Goal: Task Accomplishment & Management: Complete application form

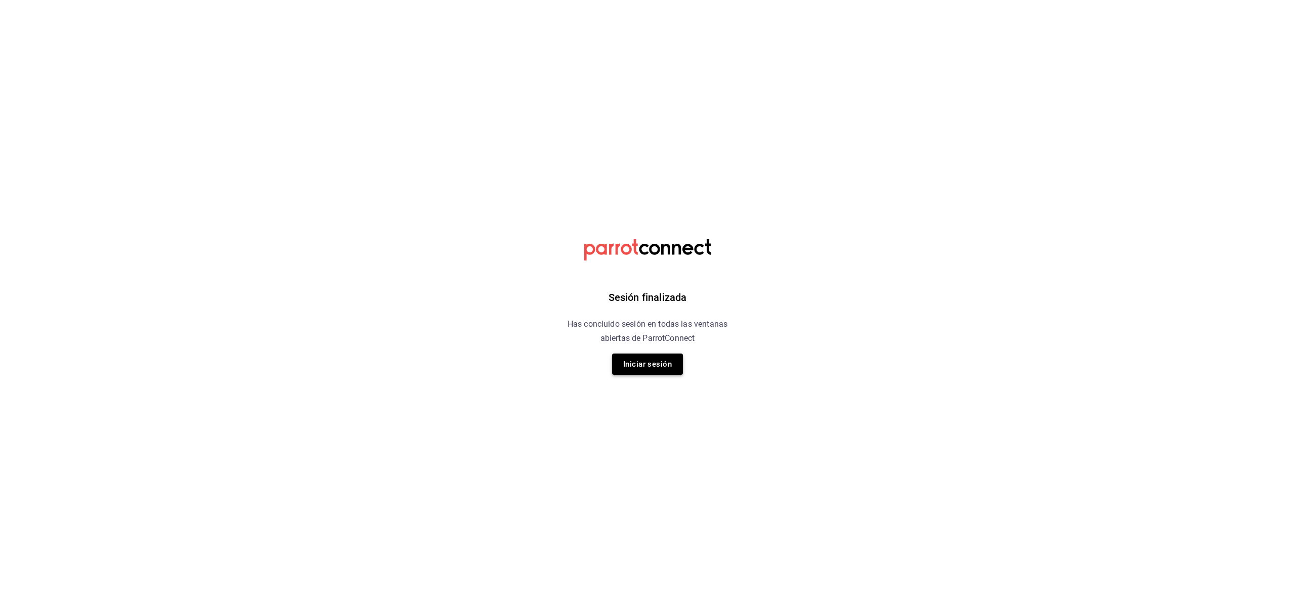
click at [648, 358] on button "Iniciar sesión" at bounding box center [647, 364] width 71 height 21
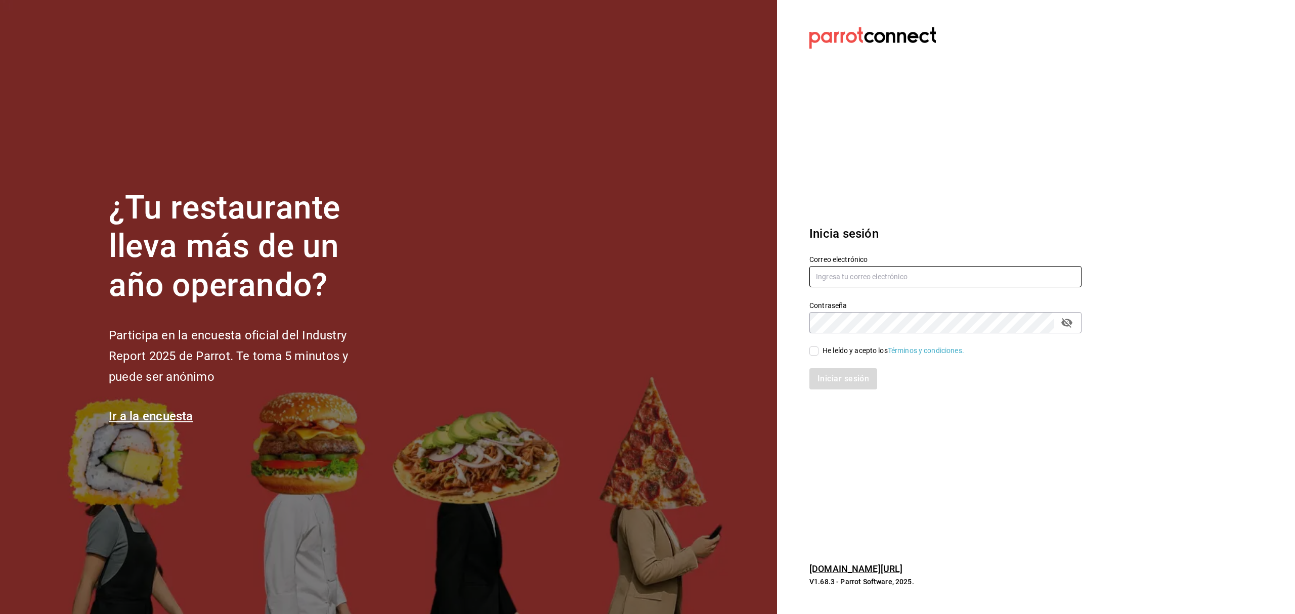
type input "rivekasam@gmail.com"
click at [937, 290] on div "Contraseña Contraseña" at bounding box center [939, 311] width 284 height 45
click at [817, 349] on input "He leído y acepto los Términos y condiciones." at bounding box center [813, 351] width 9 height 9
checkbox input "true"
click at [823, 393] on div "Inicia sesión Correo electrónico rivekasam@gmail.com Contraseña Contraseña He l…" at bounding box center [945, 307] width 272 height 190
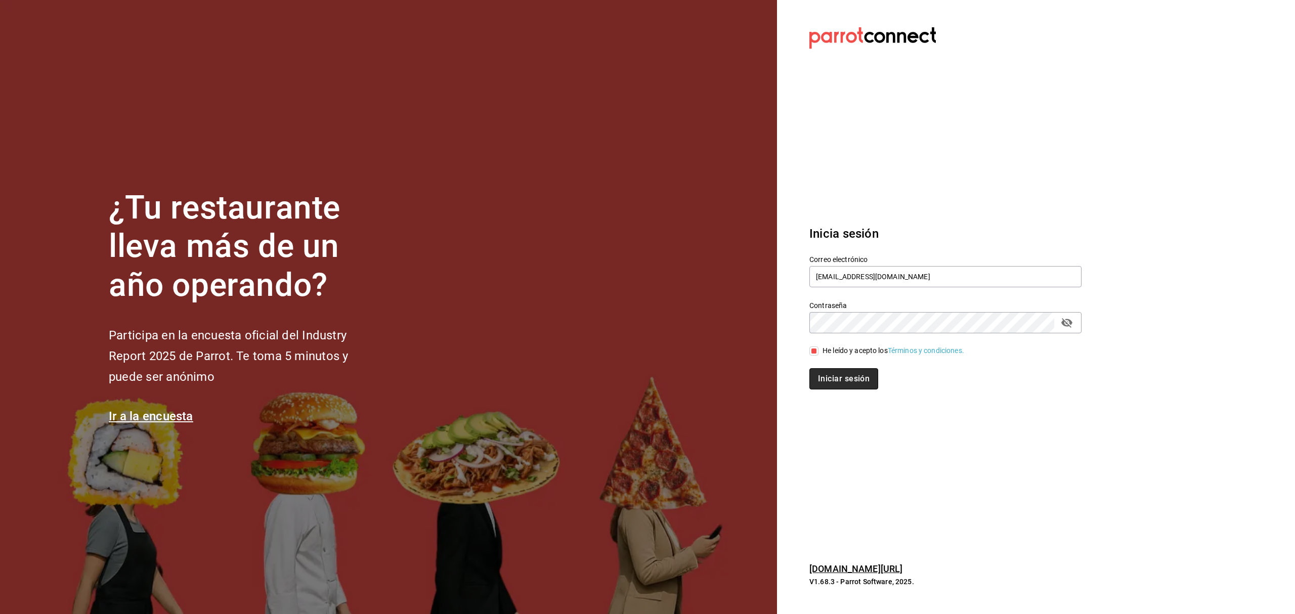
click at [842, 370] on button "Iniciar sesión" at bounding box center [843, 378] width 69 height 21
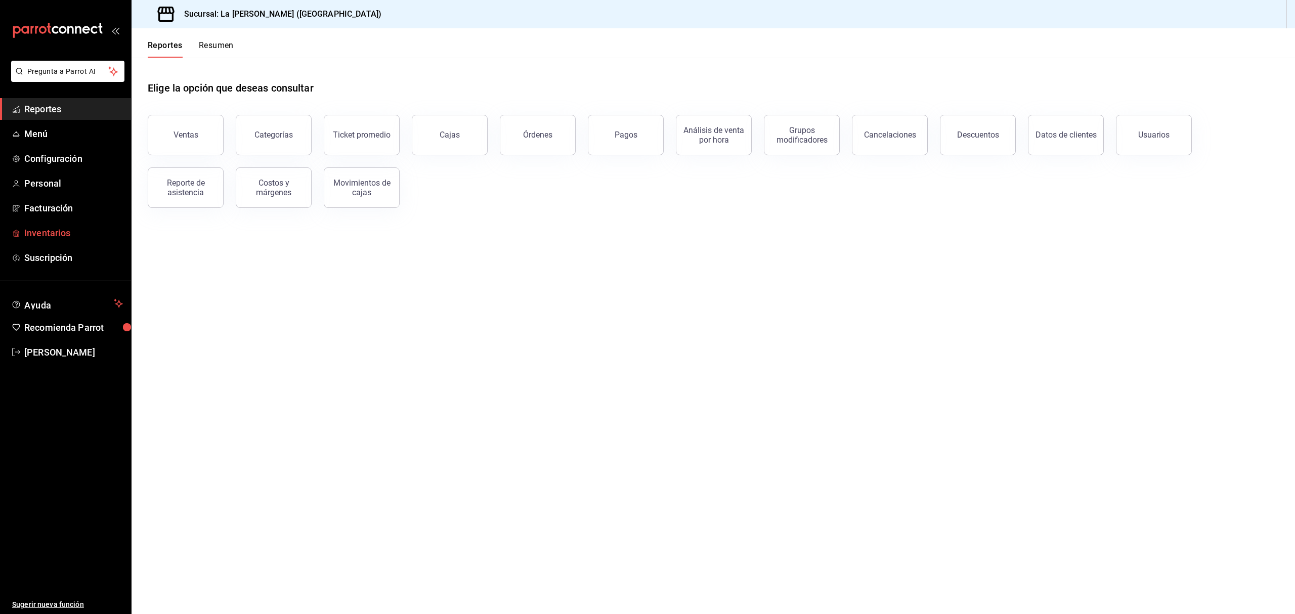
click at [64, 232] on span "Inventarios" at bounding box center [73, 233] width 99 height 14
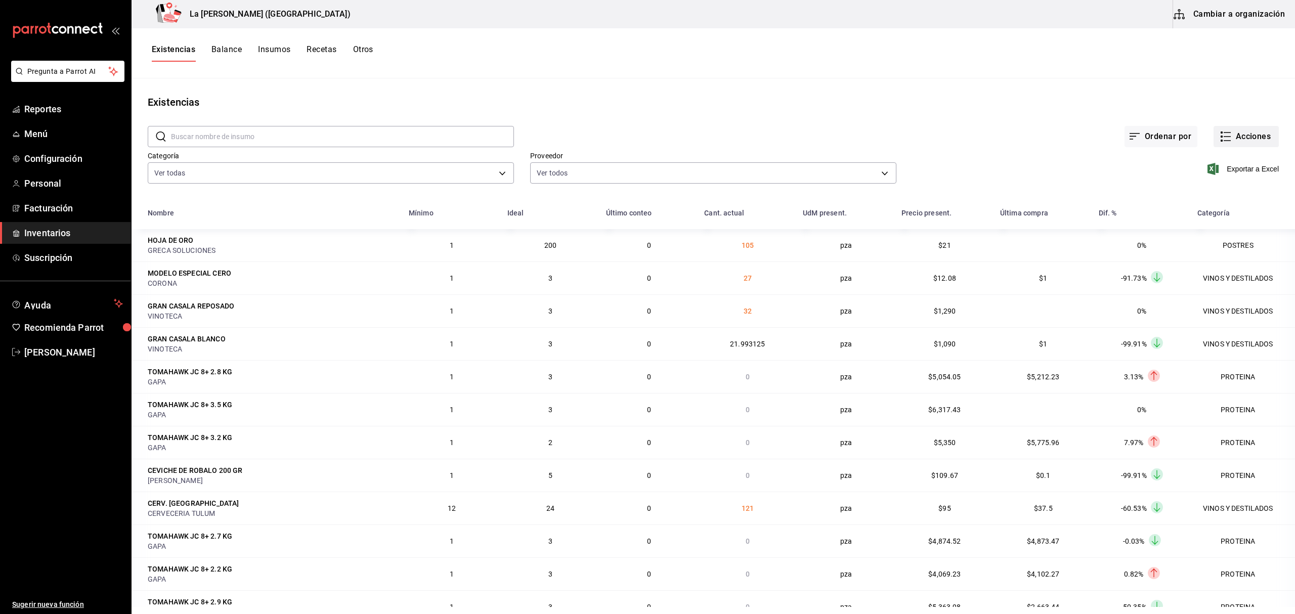
click at [1236, 143] on button "Acciones" at bounding box center [1246, 136] width 65 height 21
click at [1215, 199] on li "Compra" at bounding box center [1235, 191] width 101 height 27
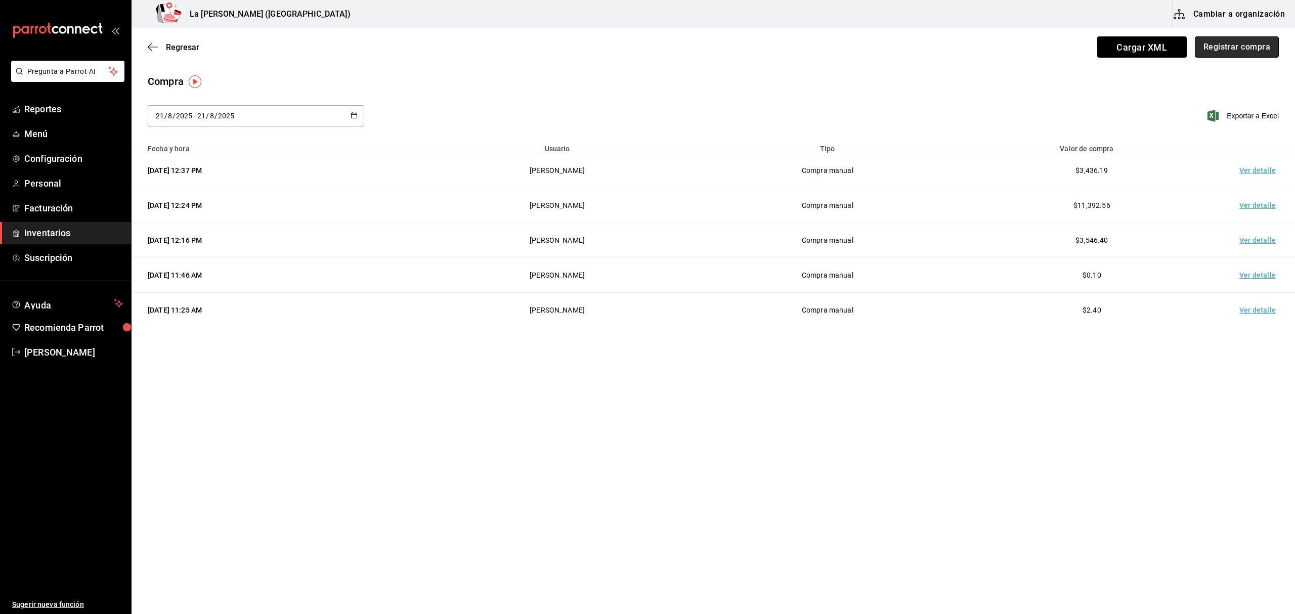
click at [1229, 52] on button "Registrar compra" at bounding box center [1237, 46] width 84 height 21
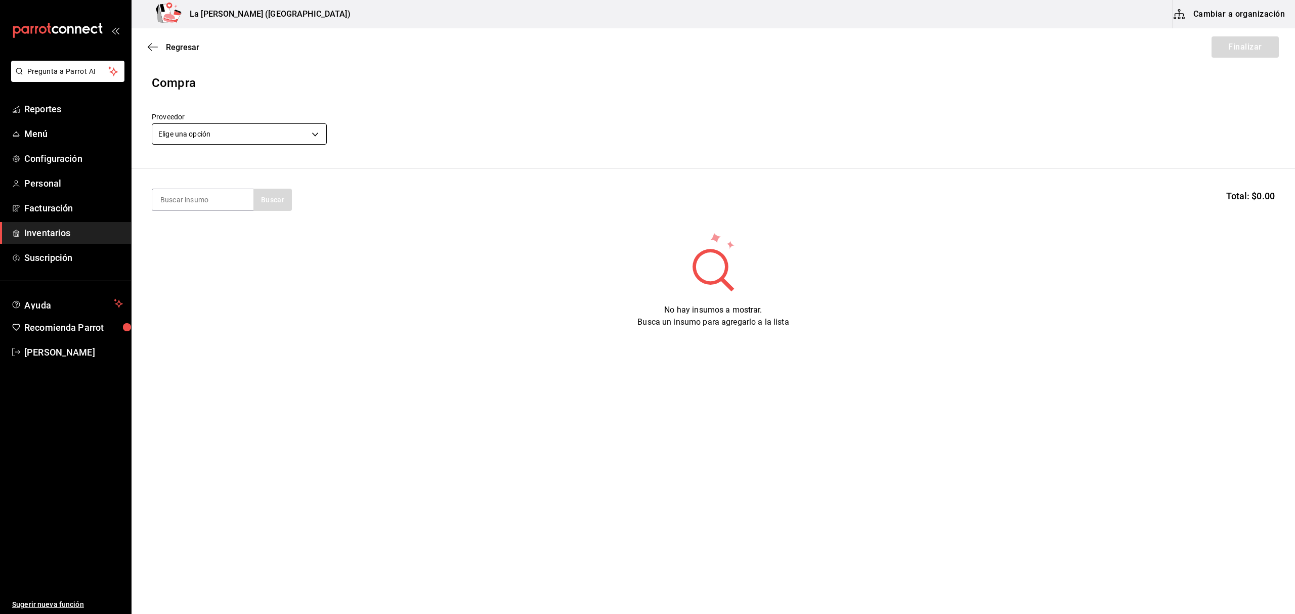
click at [262, 130] on body "Pregunta a Parrot AI Reportes Menú Configuración Personal Facturación Inventari…" at bounding box center [647, 278] width 1295 height 557
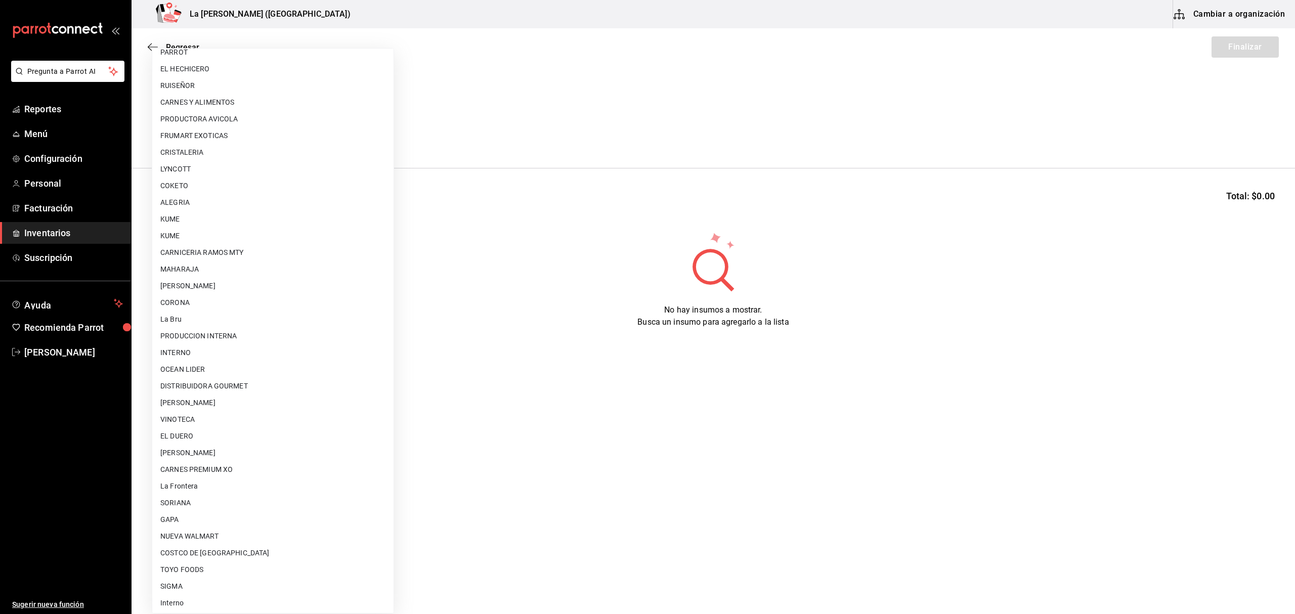
scroll to position [545, 0]
click at [237, 448] on li "[PERSON_NAME]" at bounding box center [272, 450] width 241 height 17
type input "315b81d5-d420-441a-a150-3d316ba9d60a"
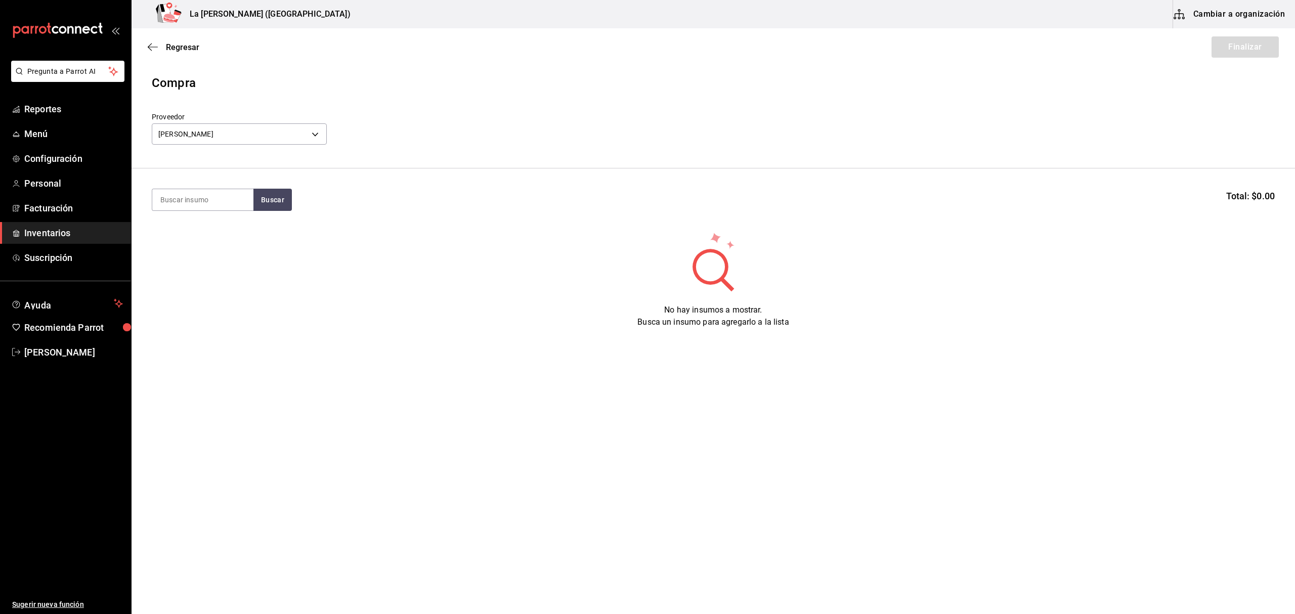
click at [204, 190] on input at bounding box center [202, 199] width 101 height 21
type input "TORO"
click at [277, 205] on button "Buscar" at bounding box center [272, 200] width 38 height 22
click at [206, 228] on div "[PERSON_NAME]" at bounding box center [200, 229] width 81 height 12
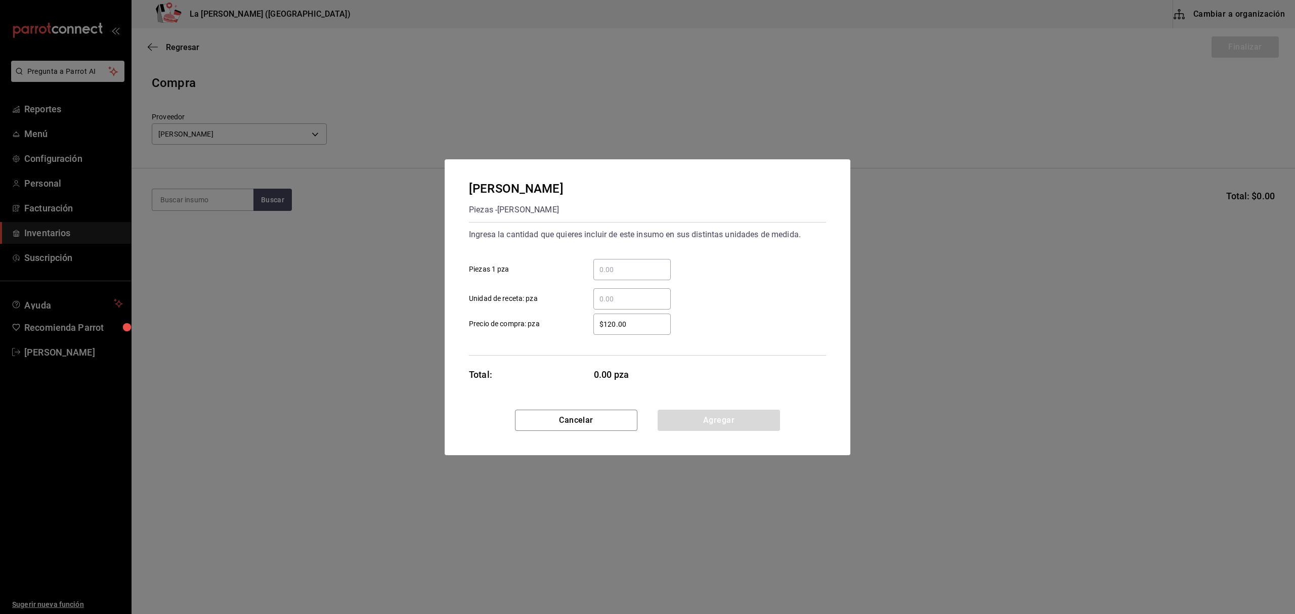
click at [639, 265] on input "​ Piezas 1 pza" at bounding box center [631, 270] width 77 height 12
type input "54"
type input "$114.73"
click button "Agregar" at bounding box center [719, 420] width 122 height 21
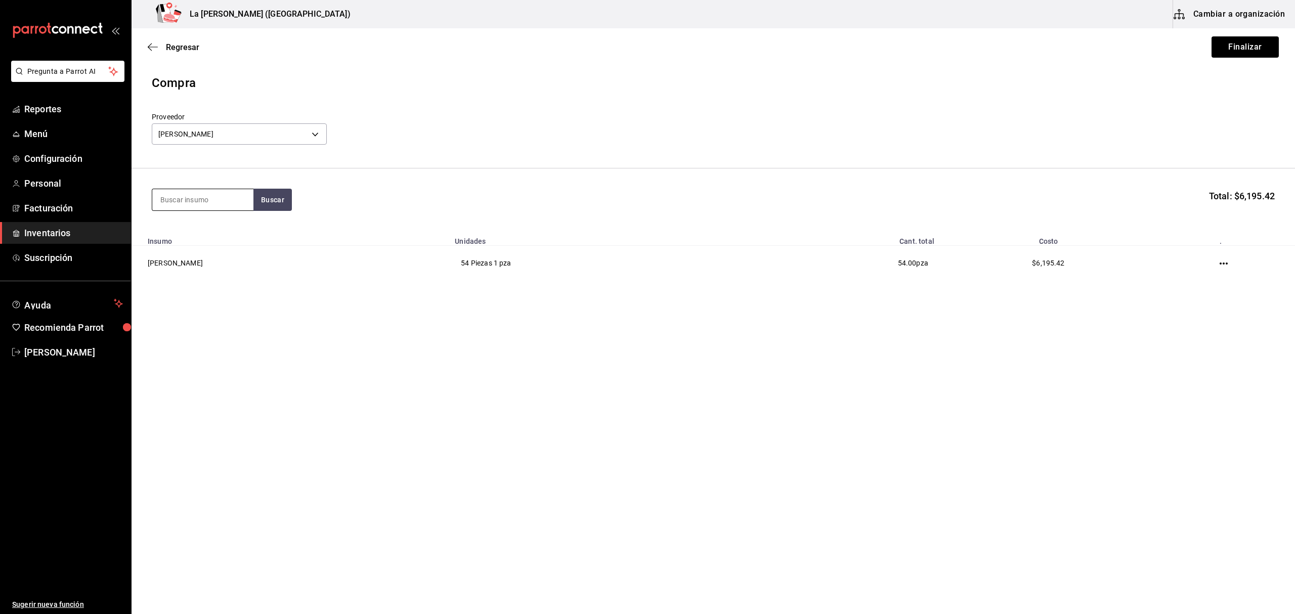
click at [223, 197] on input at bounding box center [202, 199] width 101 height 21
type input "TOSTADA"
click at [191, 249] on div "Piezas - [PERSON_NAME]" at bounding box center [202, 252] width 85 height 11
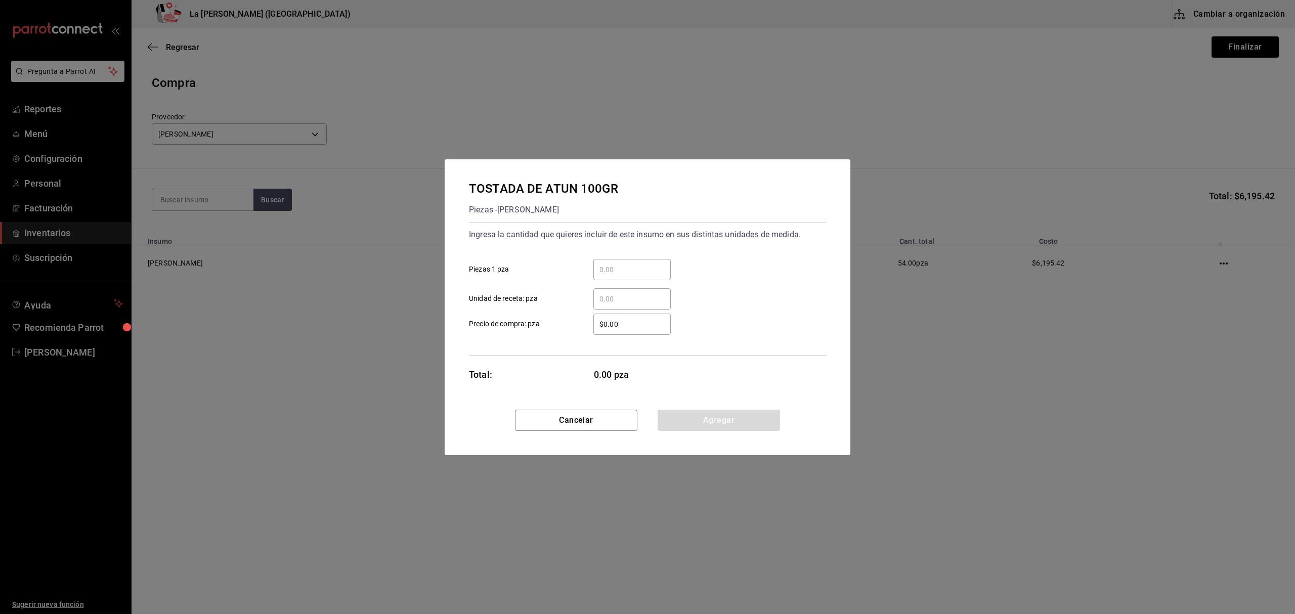
click at [638, 264] on input "​ Piezas 1 pza" at bounding box center [631, 270] width 77 height 12
type input "130"
type input "$114.73"
click button "Agregar" at bounding box center [719, 420] width 122 height 21
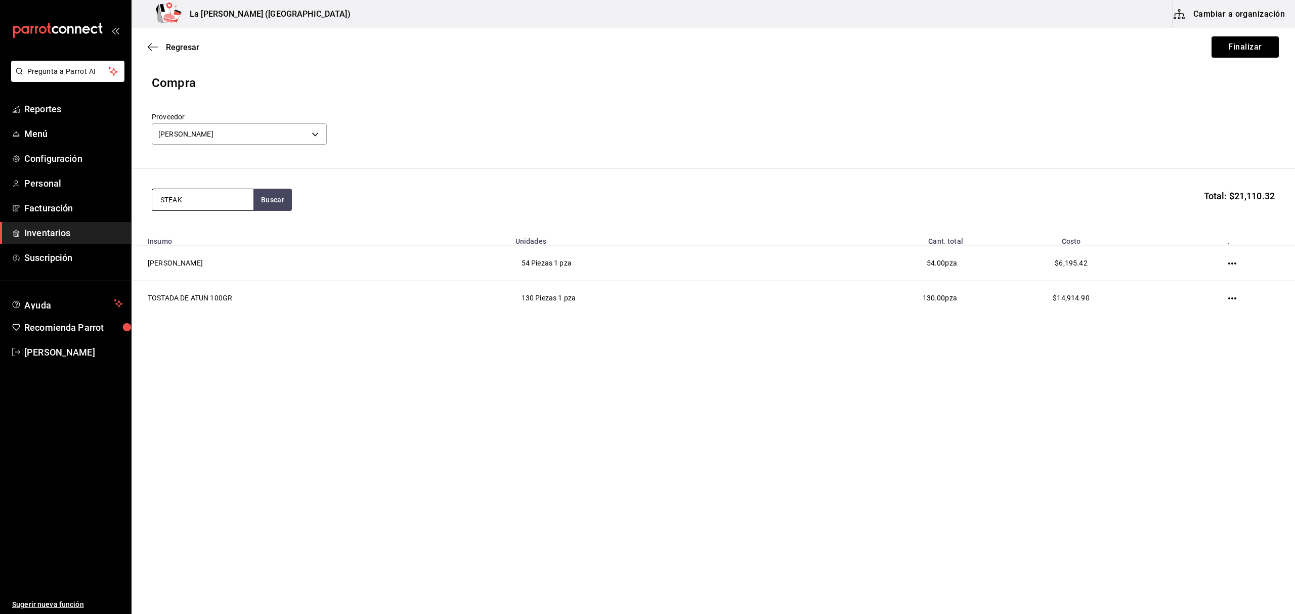
type input "STEAK"
click at [201, 245] on div "Piezas - [PERSON_NAME]" at bounding box center [200, 240] width 81 height 11
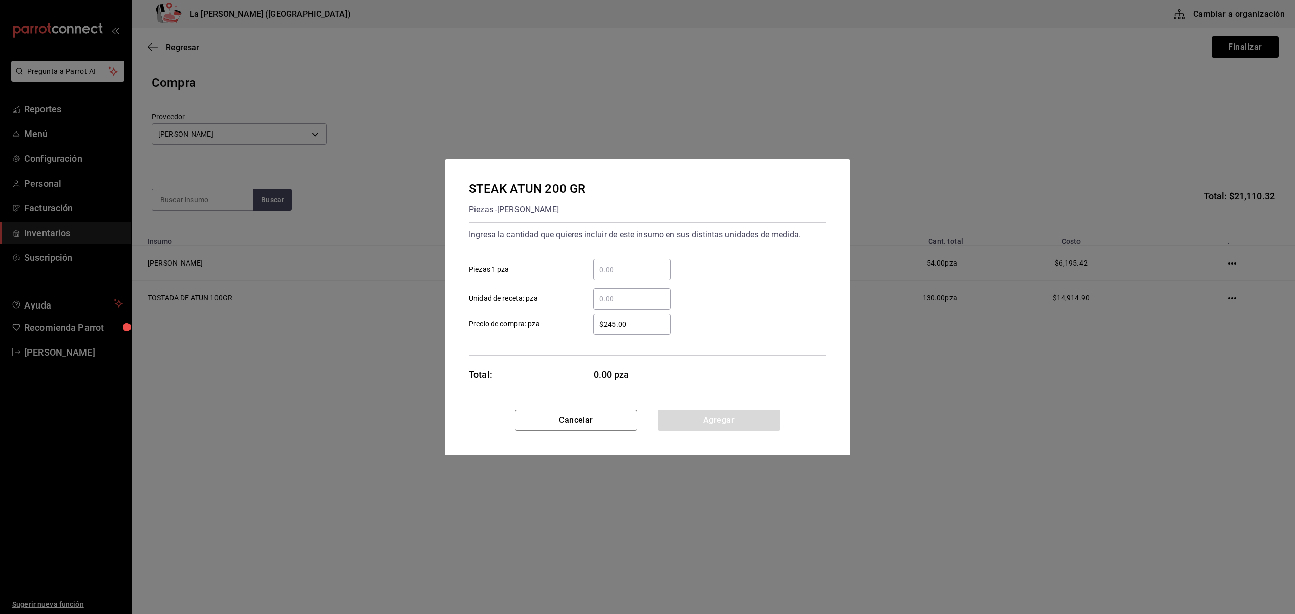
click at [648, 265] on input "​ Piezas 1 pza" at bounding box center [631, 270] width 77 height 12
type input "38"
type input "$229.47"
click button "Agregar" at bounding box center [719, 420] width 122 height 21
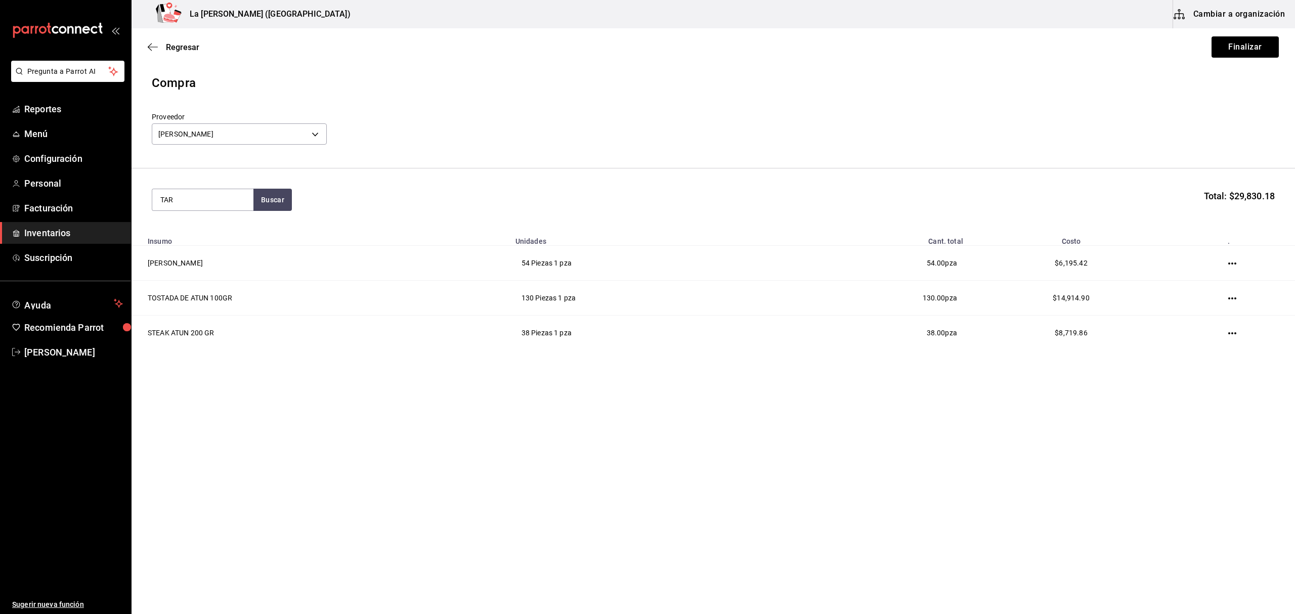
type input "TAR"
click at [205, 239] on div "TARTAR DE ATUN 150 GR" at bounding box center [202, 235] width 85 height 24
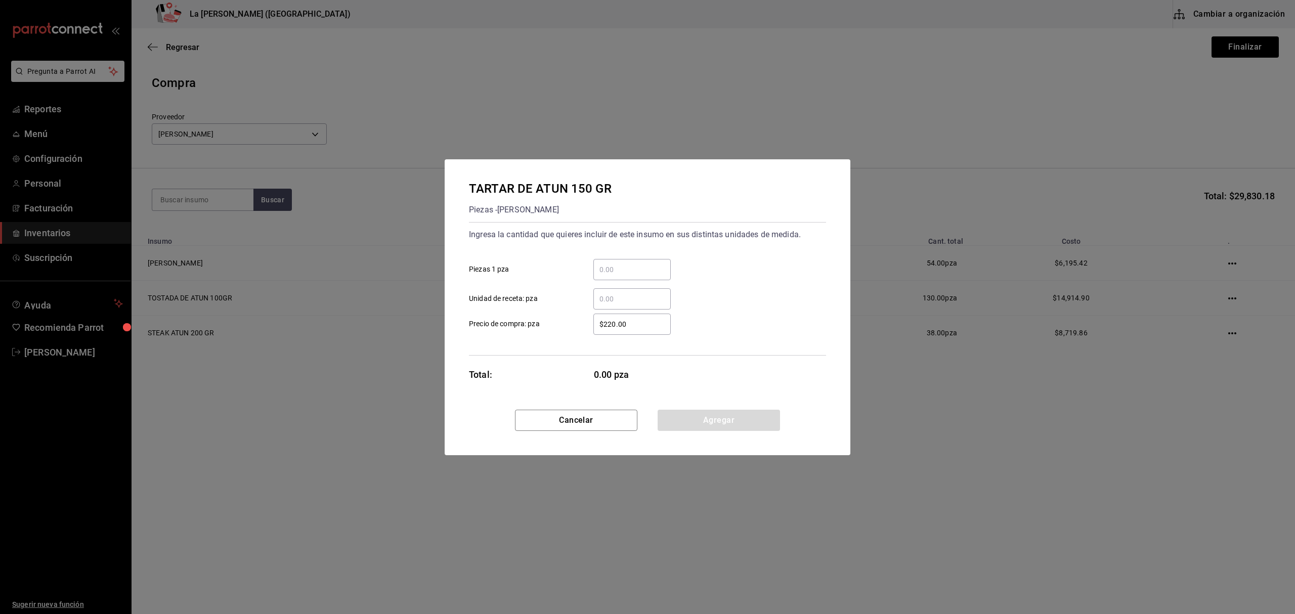
click at [605, 274] on input "​ Piezas 1 pza" at bounding box center [631, 270] width 77 height 12
type input "50"
type input "$172.10"
click button "Agregar" at bounding box center [719, 420] width 122 height 21
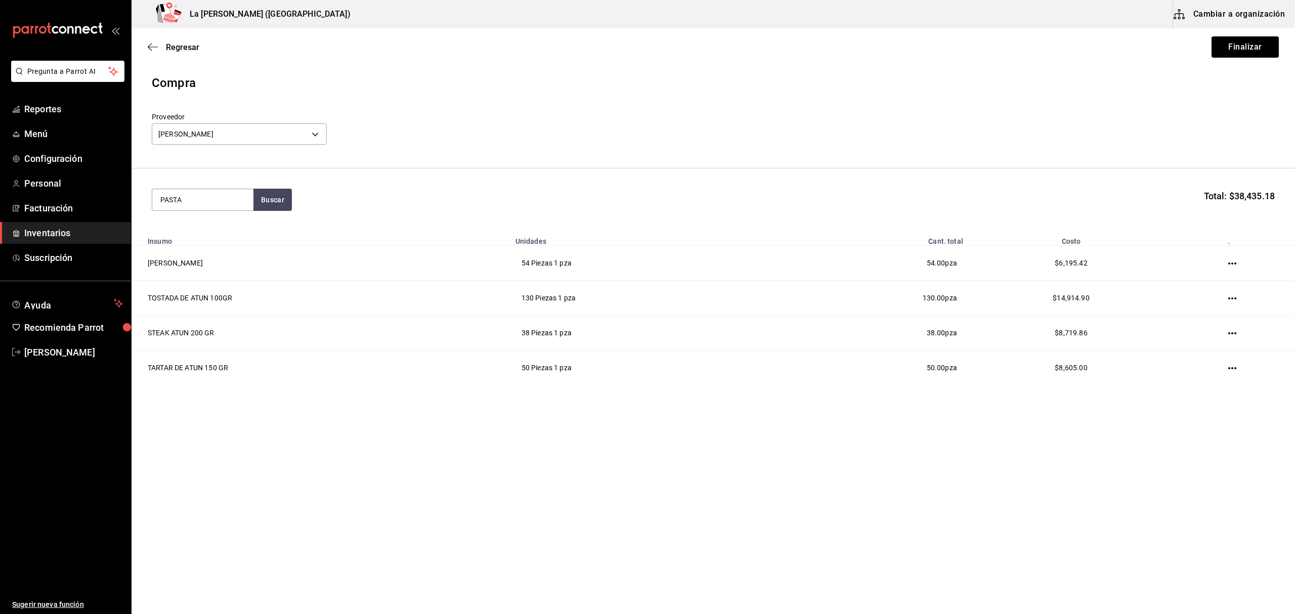
type input "PASTA"
click at [207, 243] on div "Piezas - [PERSON_NAME]" at bounding box center [200, 240] width 81 height 11
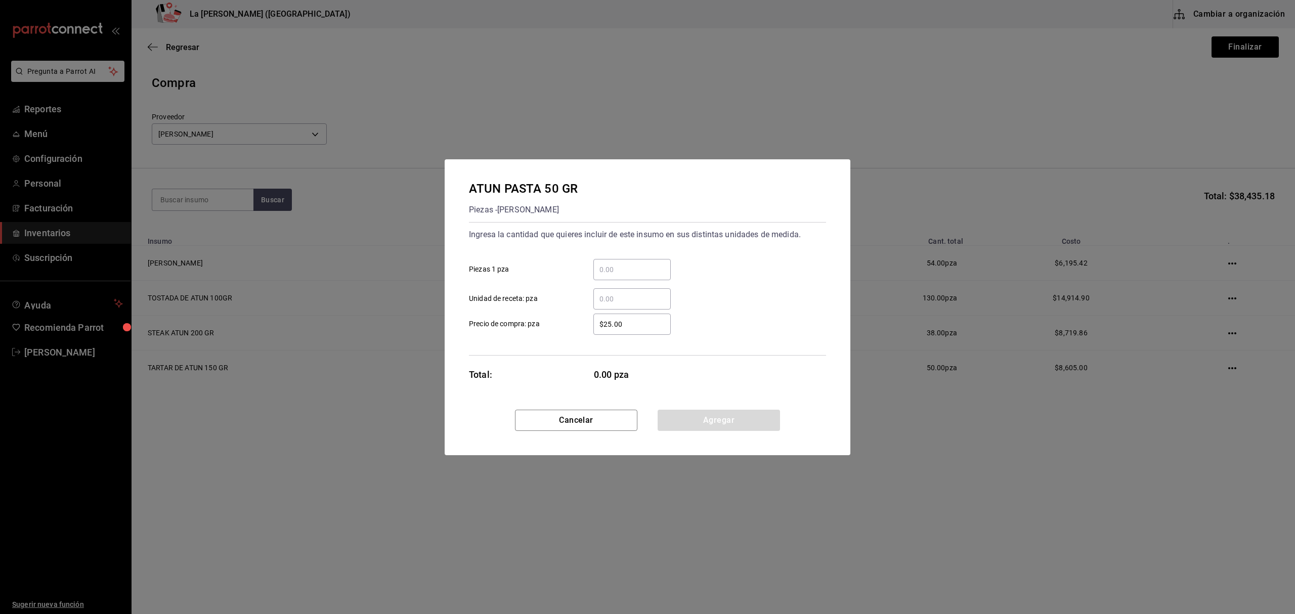
click at [648, 271] on input "​ Piezas 1 pza" at bounding box center [631, 270] width 77 height 12
type input "125"
type input "$57.37"
click button "Agregar" at bounding box center [719, 420] width 122 height 21
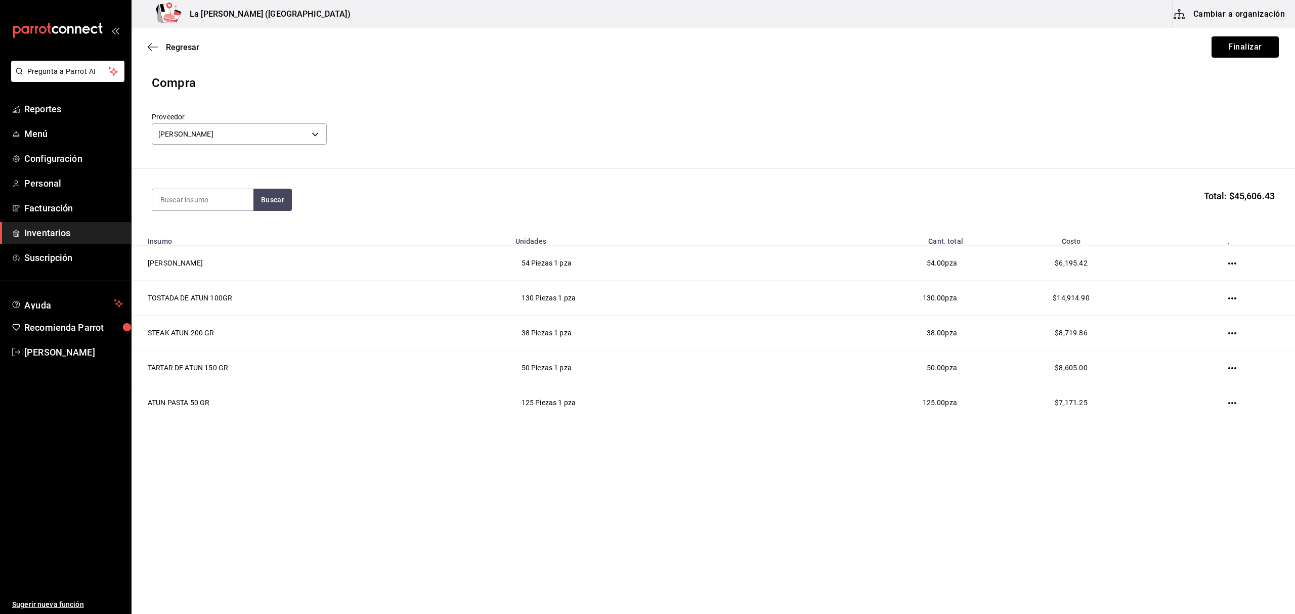
click at [1267, 42] on button "Finalizar" at bounding box center [1245, 46] width 67 height 21
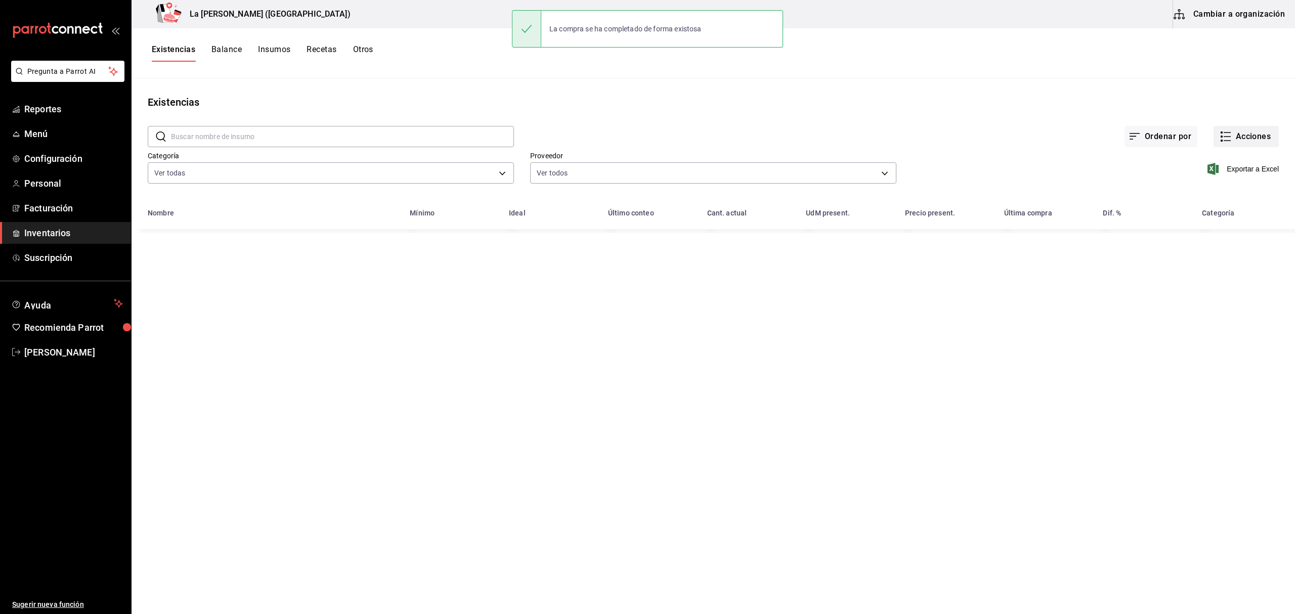
click at [1245, 131] on button "Acciones" at bounding box center [1246, 136] width 65 height 21
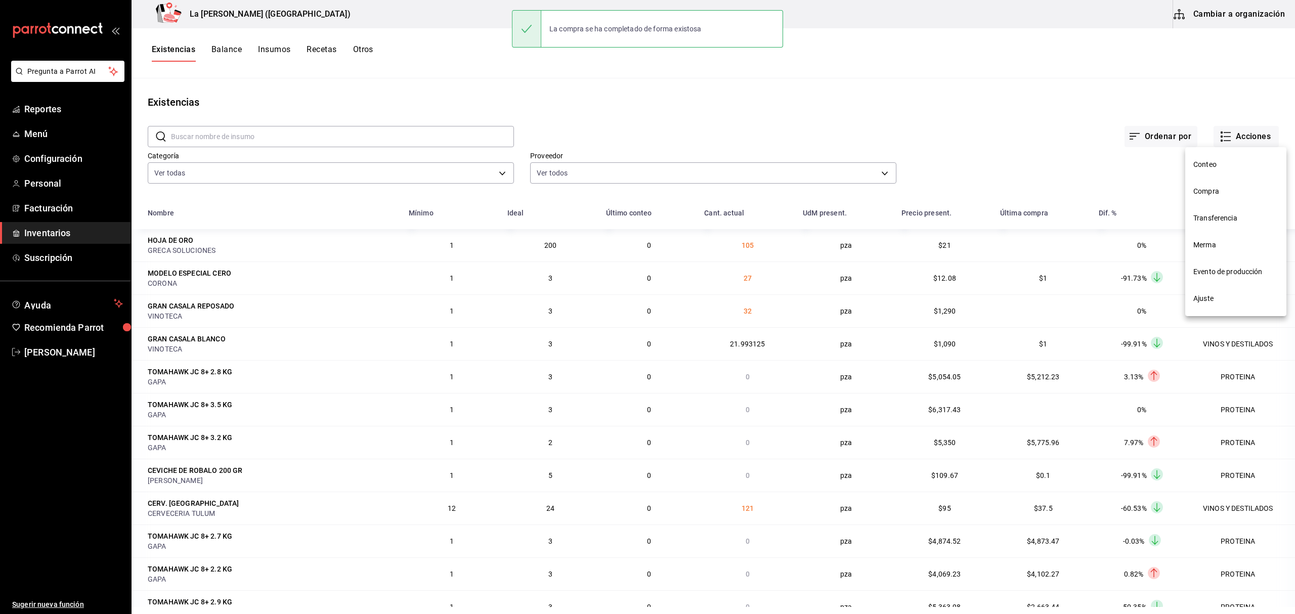
click at [1213, 193] on span "Compra" at bounding box center [1235, 191] width 85 height 11
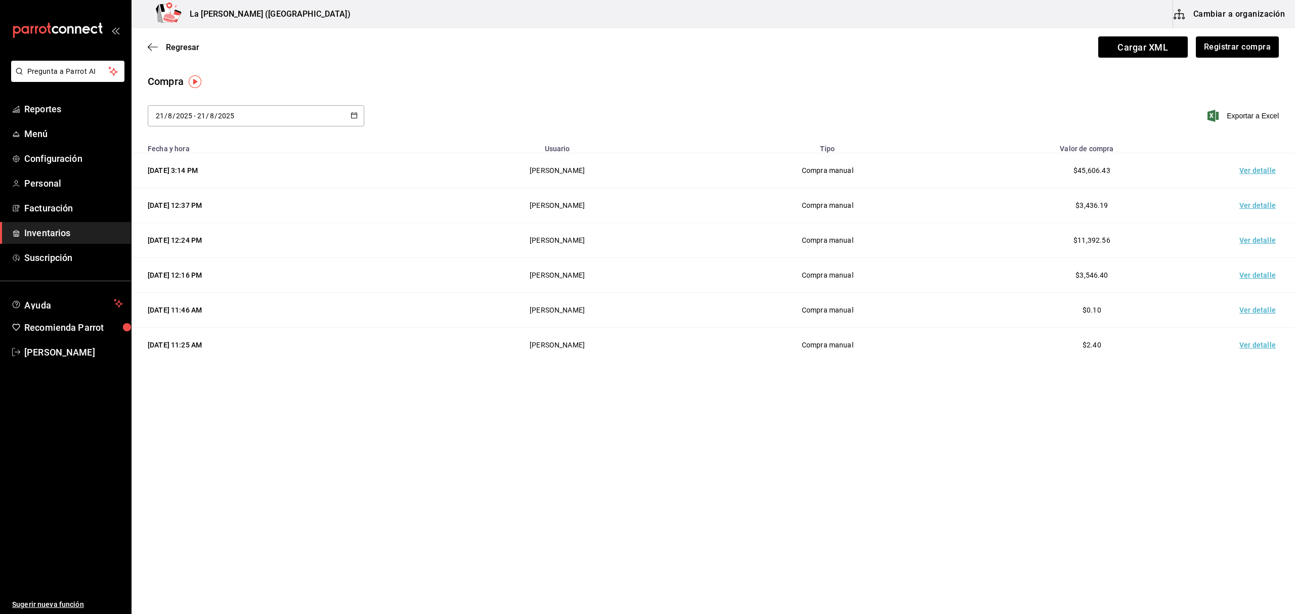
click at [1254, 175] on td "Ver detalle" at bounding box center [1259, 170] width 71 height 35
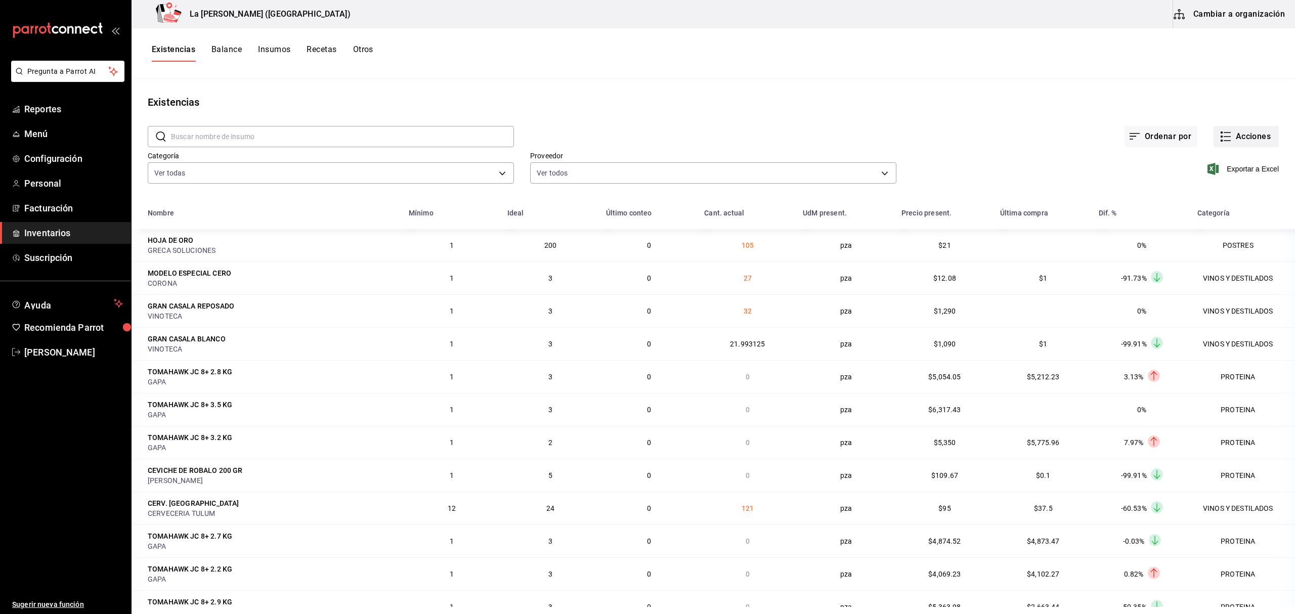
click at [1249, 142] on button "Acciones" at bounding box center [1246, 136] width 65 height 21
click at [1217, 194] on span "Compra" at bounding box center [1235, 191] width 85 height 11
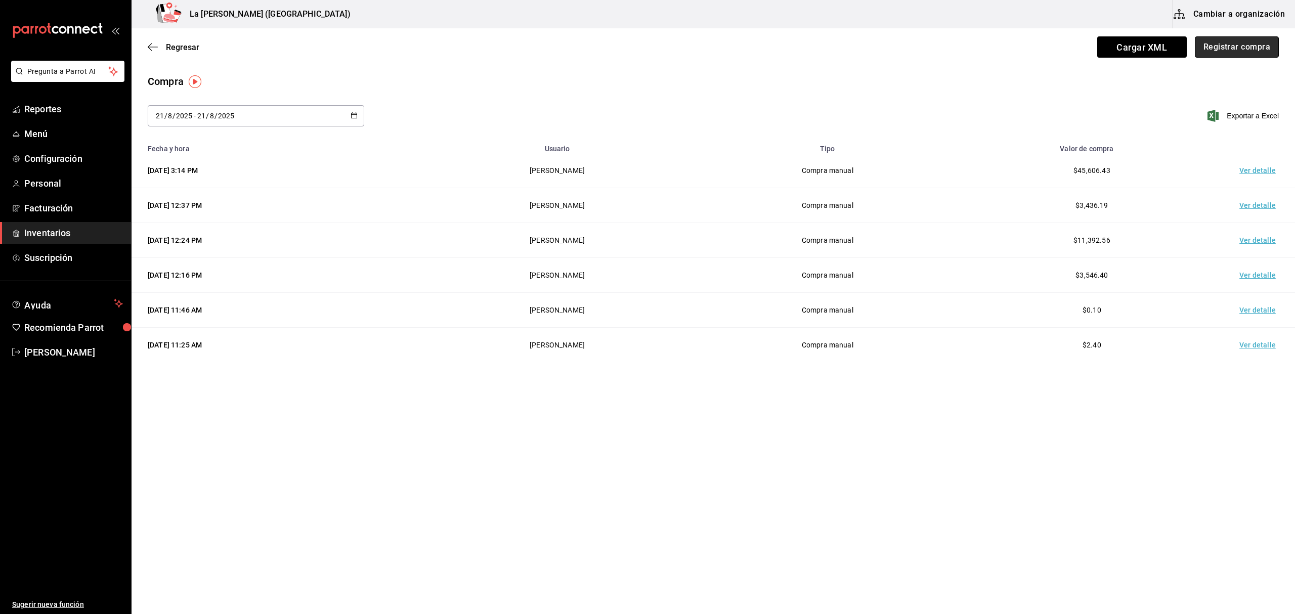
click at [1245, 50] on button "Registrar compra" at bounding box center [1237, 46] width 84 height 21
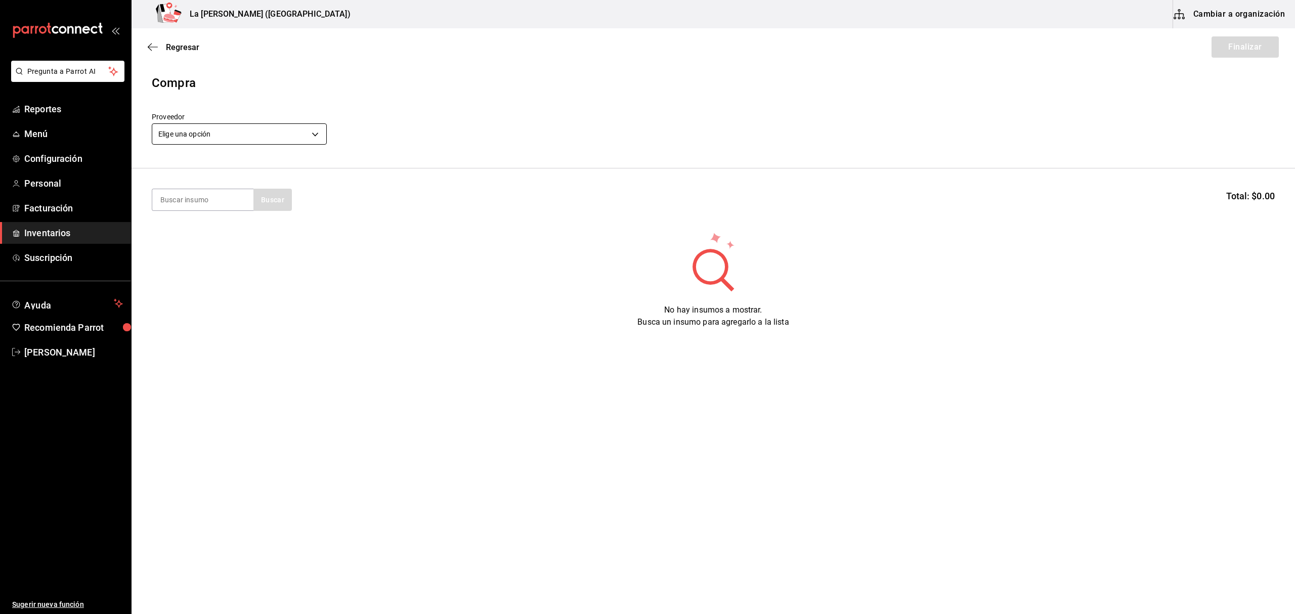
click at [217, 142] on body "Pregunta a Parrot AI Reportes Menú Configuración Personal Facturación Inventari…" at bounding box center [647, 278] width 1295 height 557
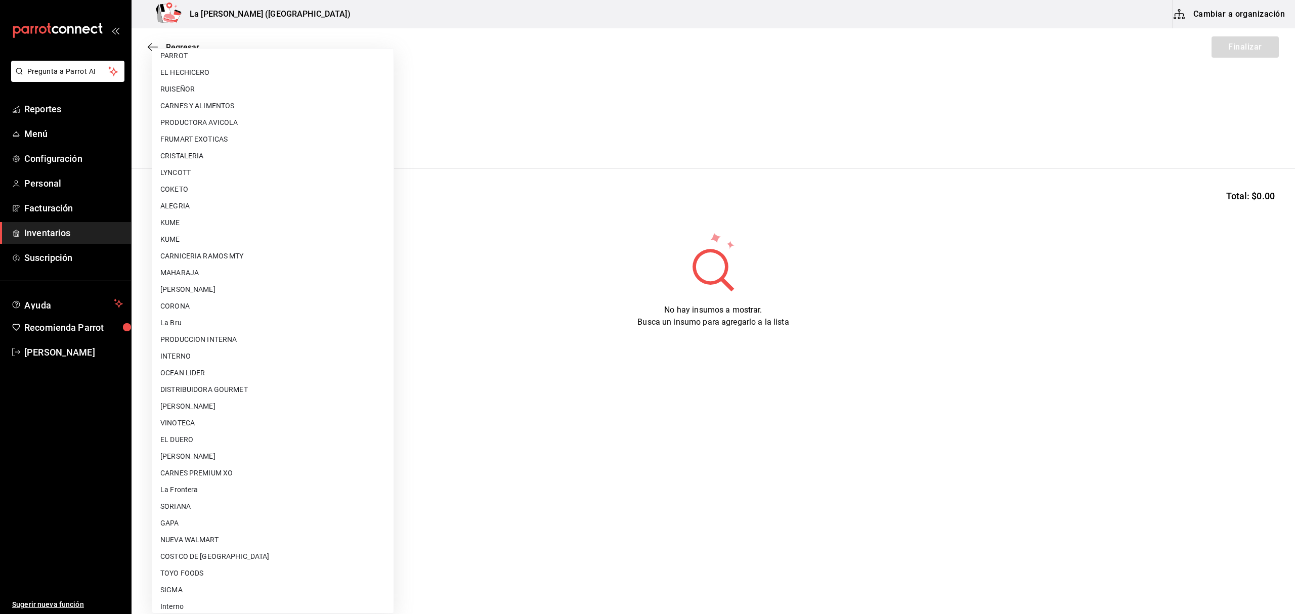
scroll to position [545, 0]
click at [269, 452] on li "[PERSON_NAME]" at bounding box center [272, 450] width 241 height 17
type input "315b81d5-d420-441a-a150-3d316ba9d60a"
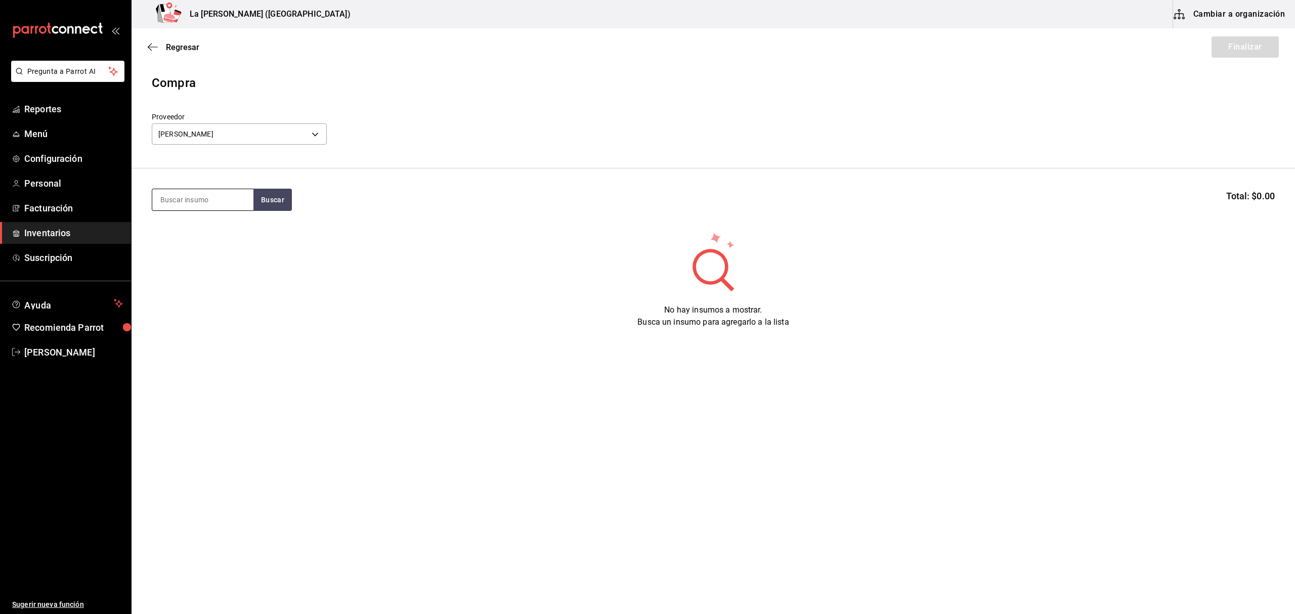
click at [217, 190] on input at bounding box center [202, 199] width 101 height 21
type input "CANGRE"
click at [207, 239] on div "CANGREJO CONCHA SUAVE PZA" at bounding box center [202, 235] width 85 height 24
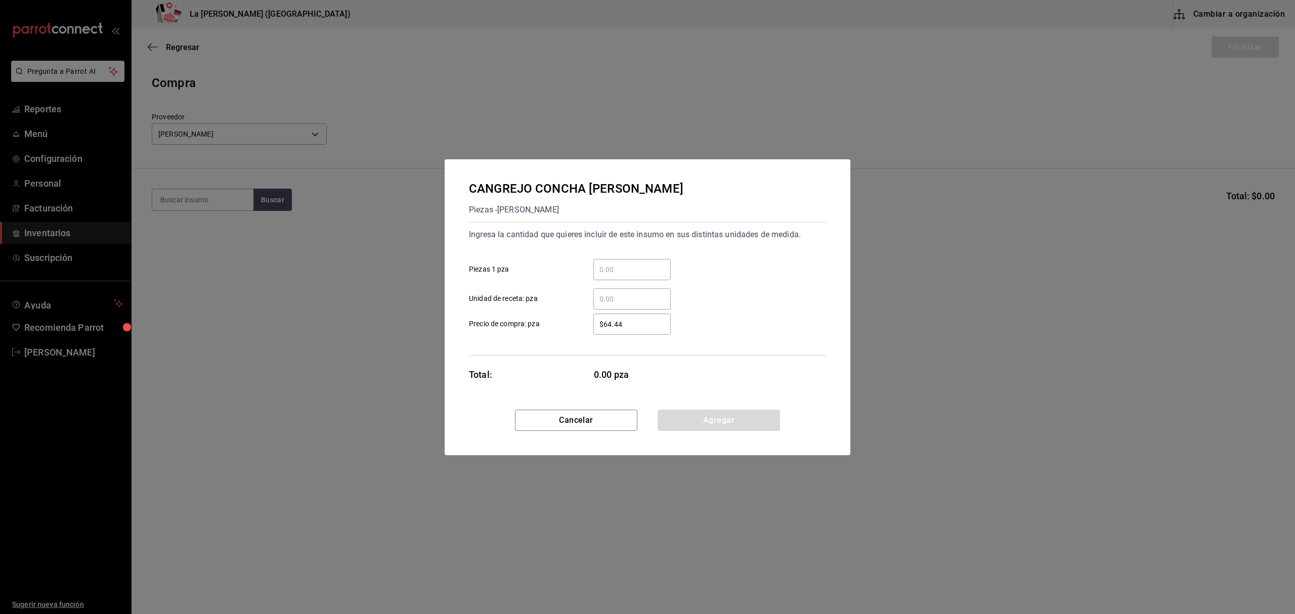
click at [636, 266] on input "​ Piezas 1 pza" at bounding box center [631, 270] width 77 height 12
type input "108"
type input "$179.05"
click button "Agregar" at bounding box center [719, 420] width 122 height 21
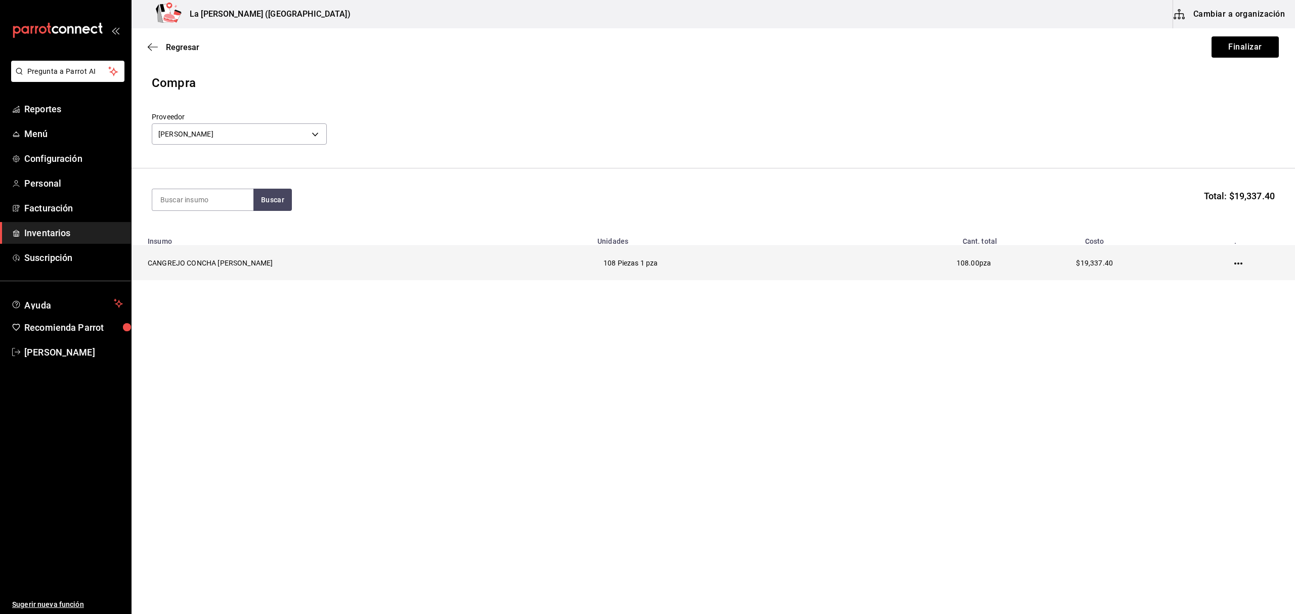
click at [1239, 262] on icon "button" at bounding box center [1238, 264] width 8 height 8
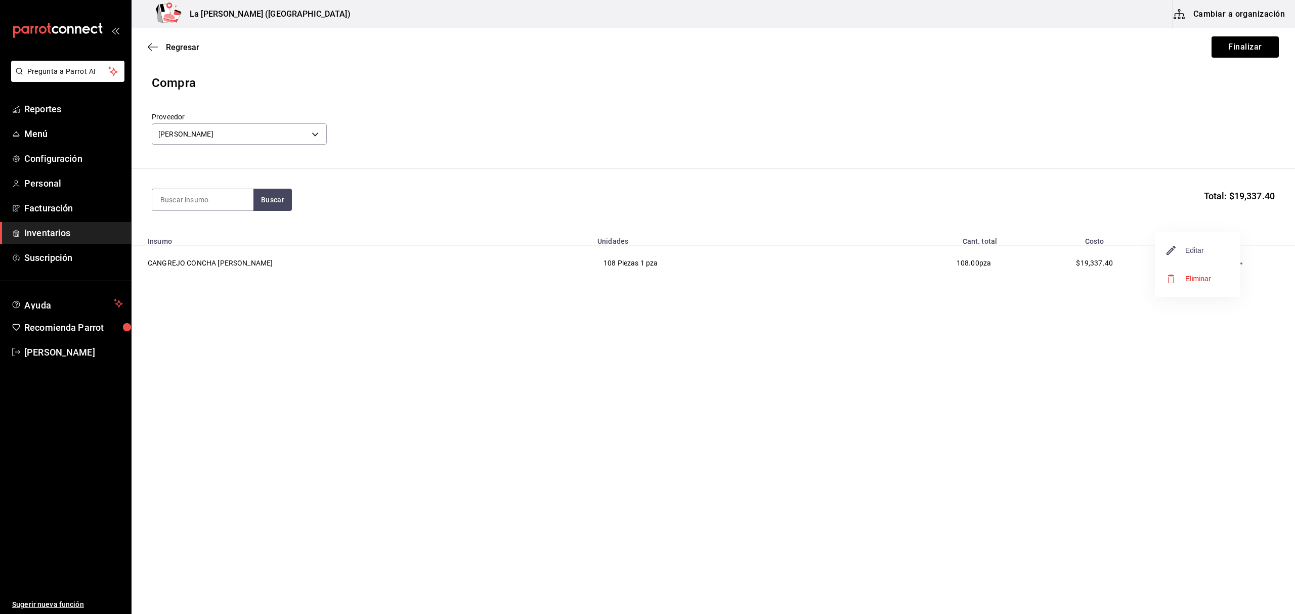
click at [1196, 250] on span "Editar" at bounding box center [1185, 250] width 37 height 12
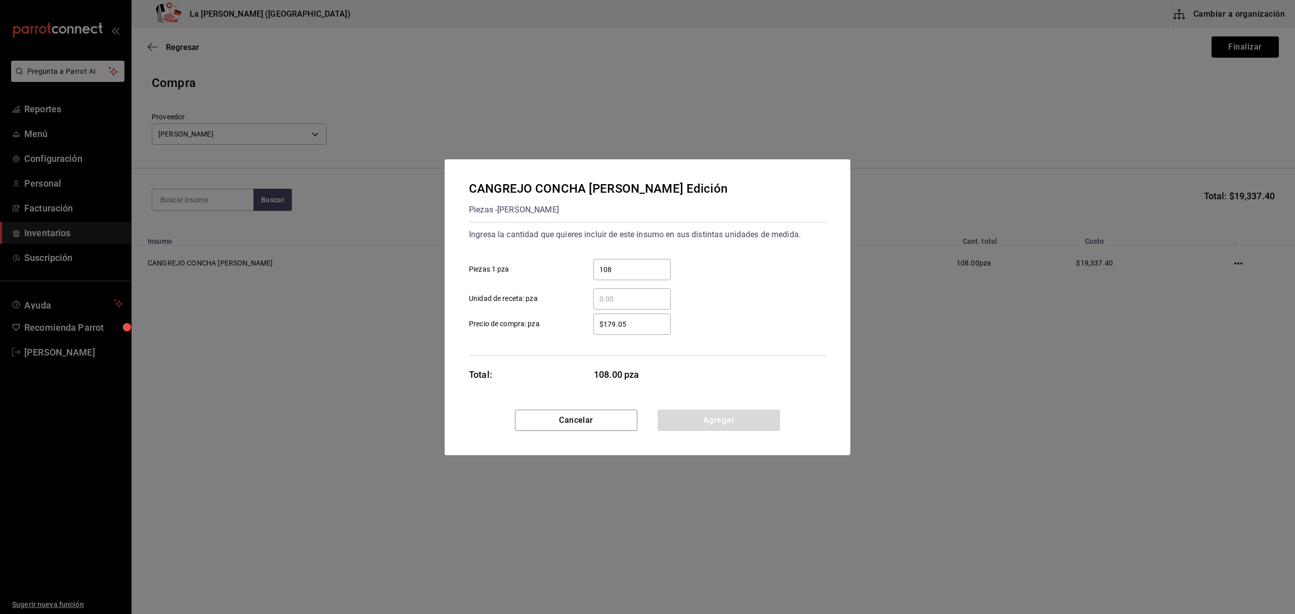
click at [634, 328] on input "$179.05" at bounding box center [631, 324] width 77 height 12
type input "$1"
type input "$71.62"
click button "Agregar" at bounding box center [719, 420] width 122 height 21
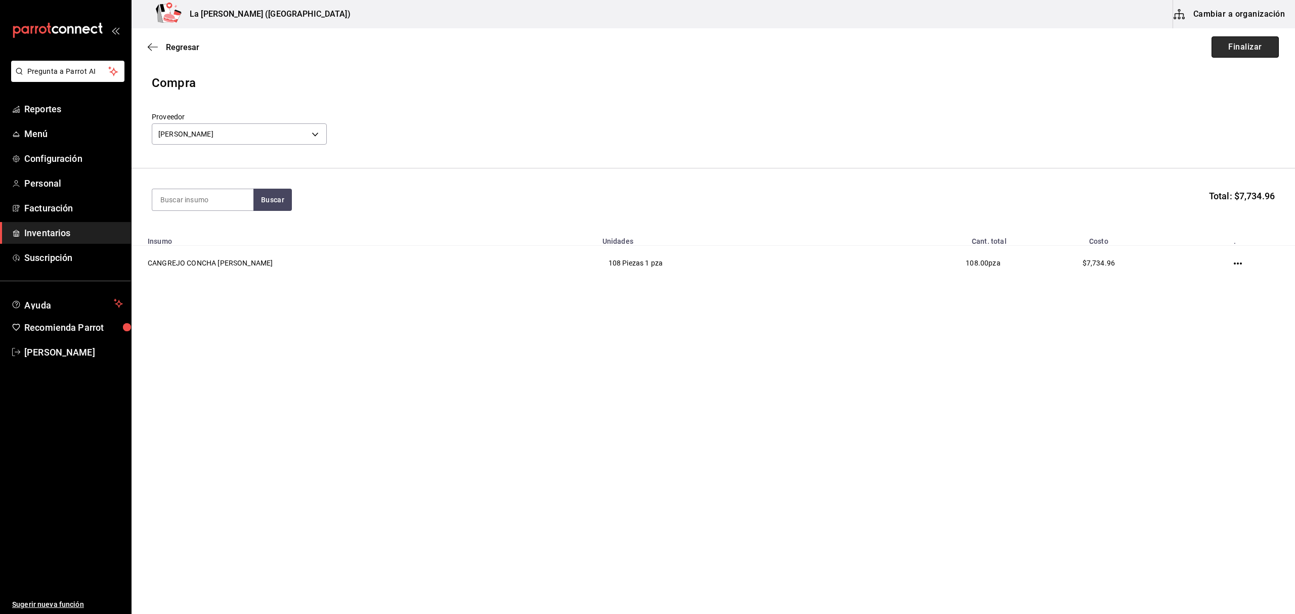
click at [1232, 45] on button "Finalizar" at bounding box center [1245, 46] width 67 height 21
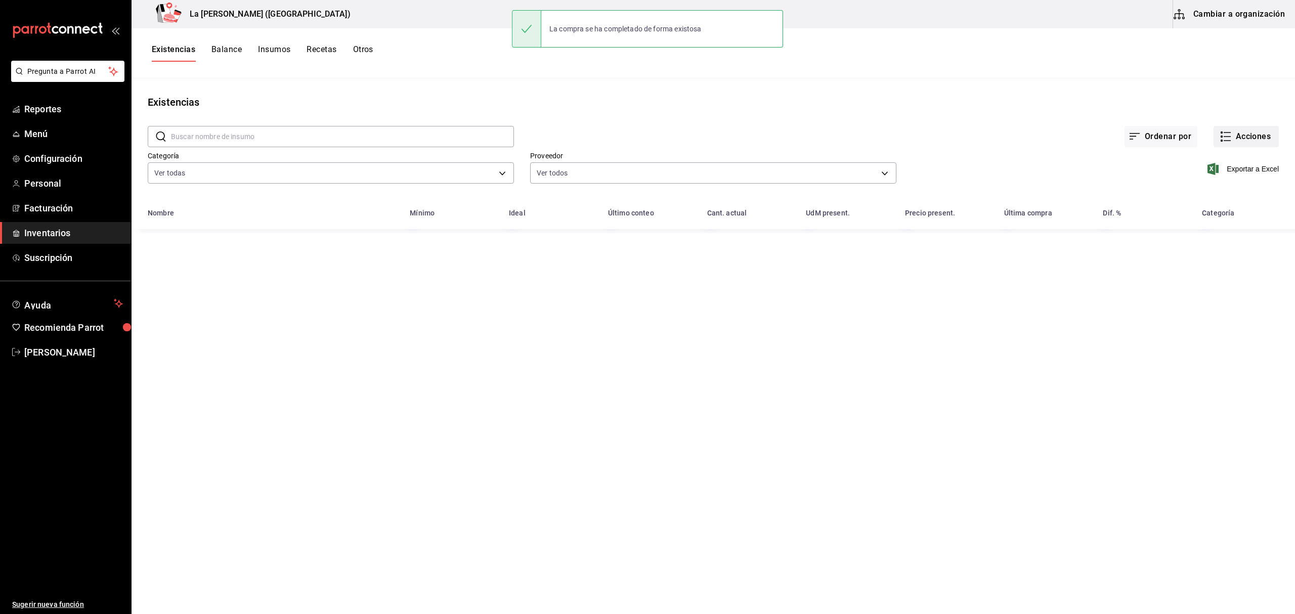
click at [1256, 139] on button "Acciones" at bounding box center [1246, 136] width 65 height 21
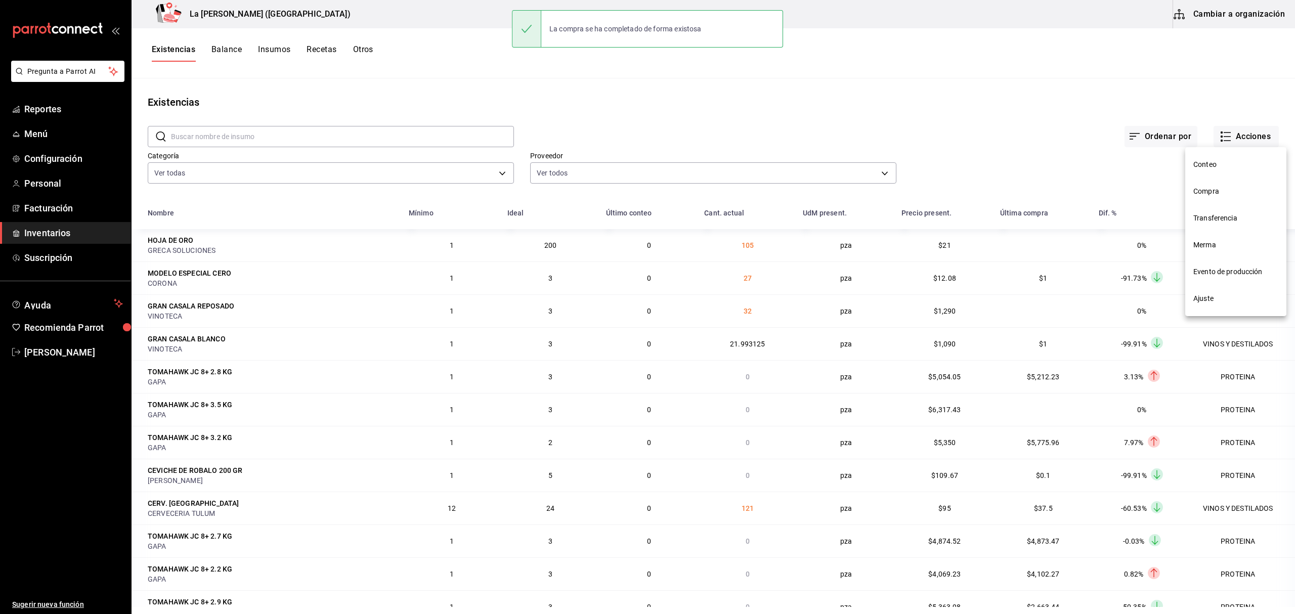
click at [1227, 183] on li "Compra" at bounding box center [1235, 191] width 101 height 27
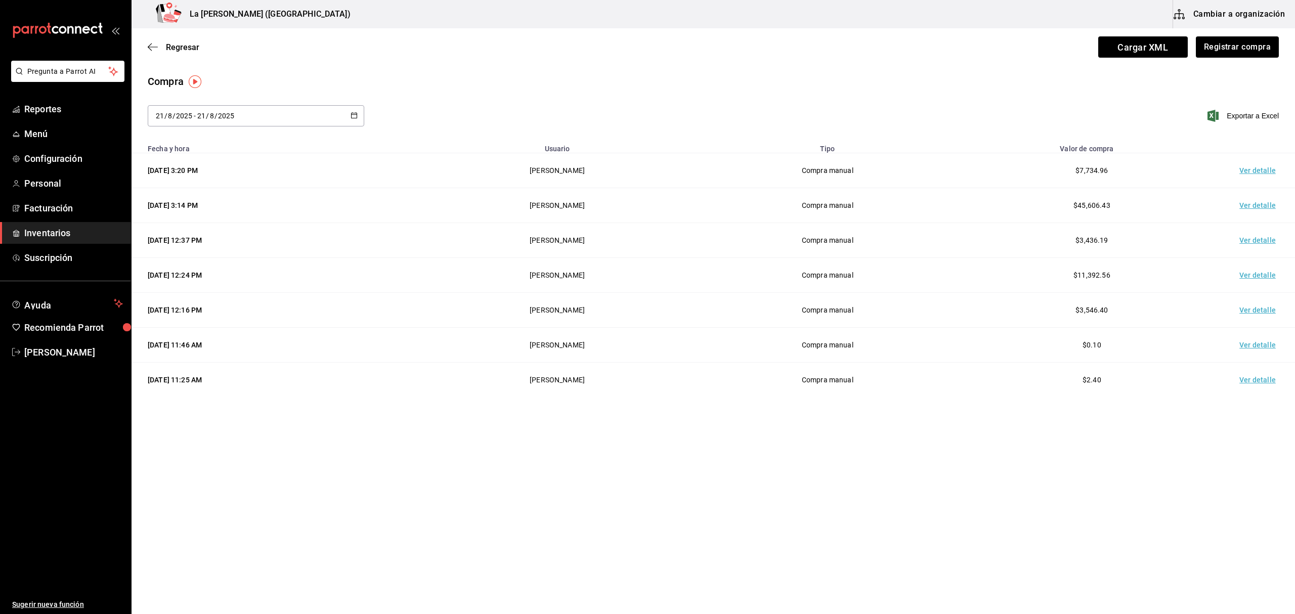
click at [1255, 170] on td "Ver detalle" at bounding box center [1259, 170] width 71 height 35
